Goal: Task Accomplishment & Management: Manage account settings

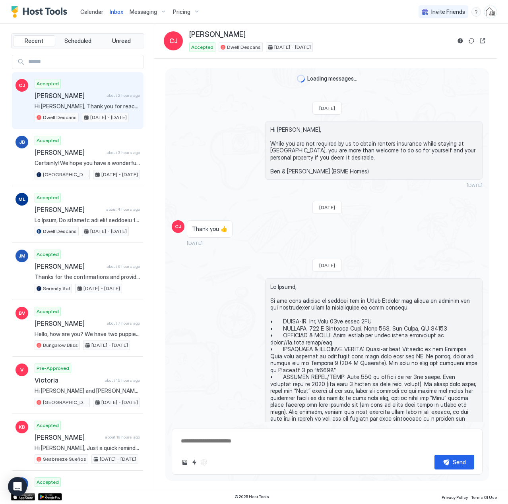
scroll to position [1912, 0]
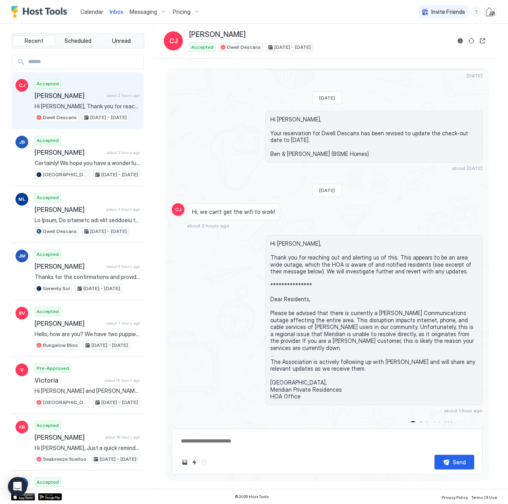
click at [76, 7] on div "Calendar Inbox Messaging Pricing" at bounding box center [107, 11] width 192 height 23
click at [473, 43] on button "Sync reservation" at bounding box center [471, 41] width 10 height 10
type textarea "*"
click at [91, 12] on span "Calendar" at bounding box center [91, 11] width 23 height 7
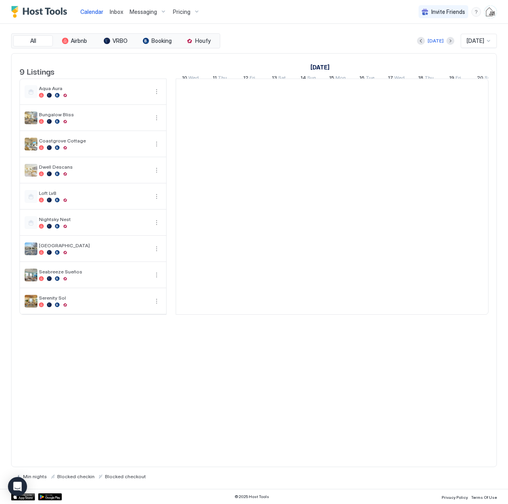
scroll to position [0, 441]
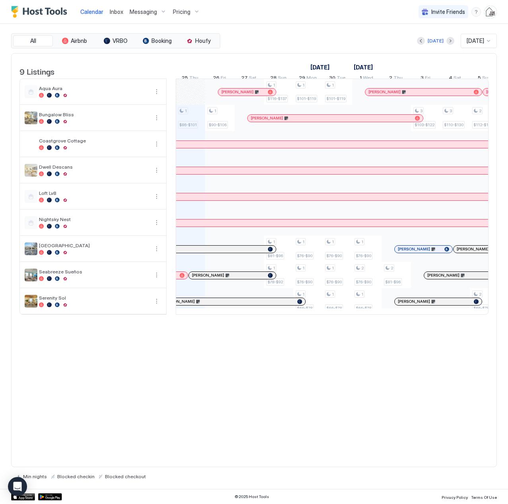
click at [112, 11] on span "Inbox" at bounding box center [117, 11] width 14 height 7
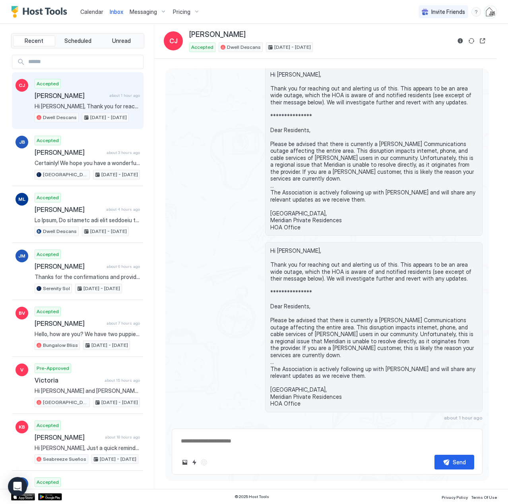
scroll to position [1863, 0]
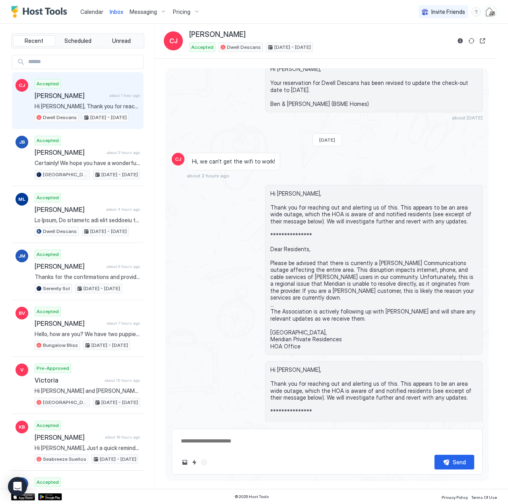
click at [92, 11] on span "Calendar" at bounding box center [91, 11] width 23 height 7
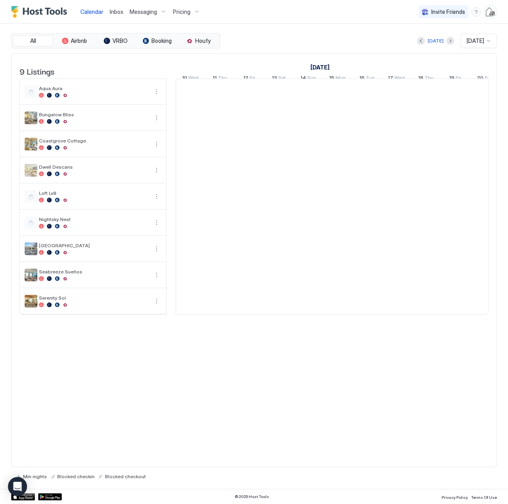
scroll to position [0, 441]
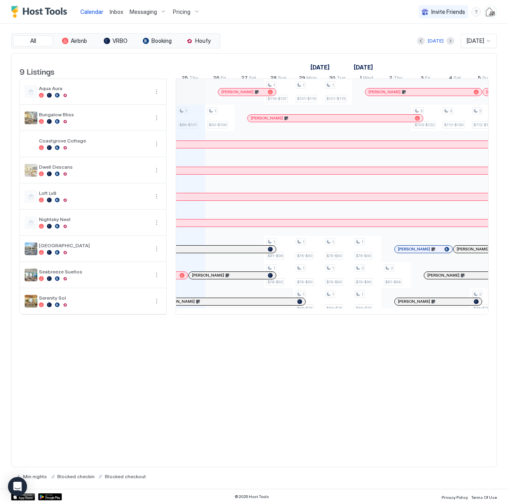
click at [120, 12] on span "Inbox" at bounding box center [117, 11] width 14 height 7
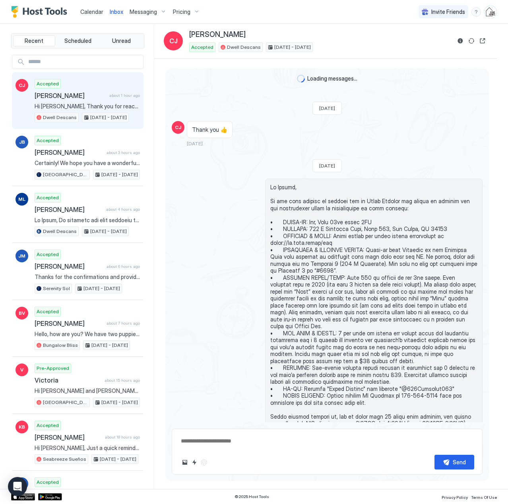
scroll to position [1982, 0]
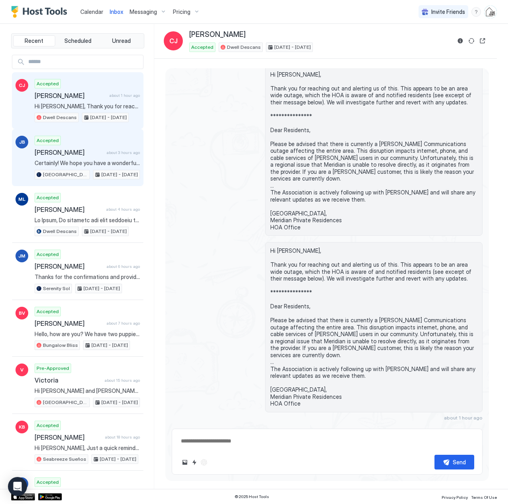
click at [83, 156] on div "Accepted [PERSON_NAME] about 3 hours ago Certainly! We hope you have a wonderfu…" at bounding box center [87, 158] width 105 height 44
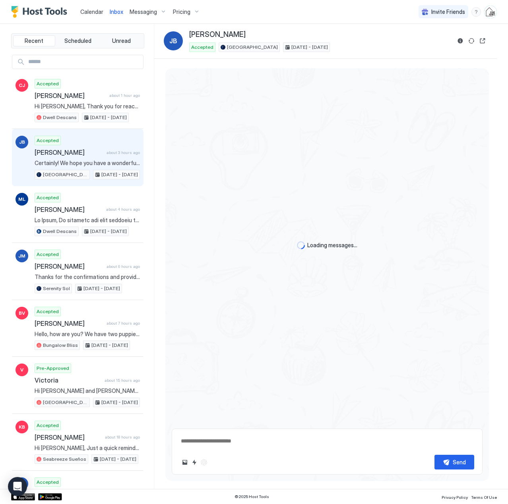
scroll to position [1602, 0]
